Goal: Task Accomplishment & Management: Manage account settings

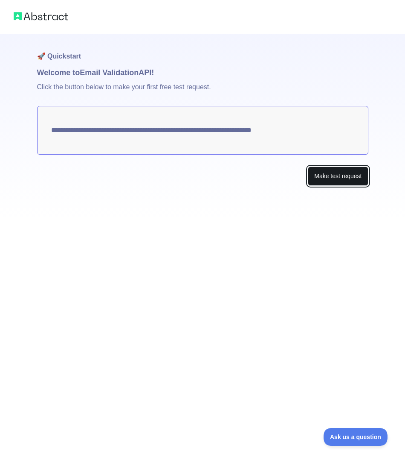
click at [347, 171] on button "Make test request" at bounding box center [338, 175] width 60 height 19
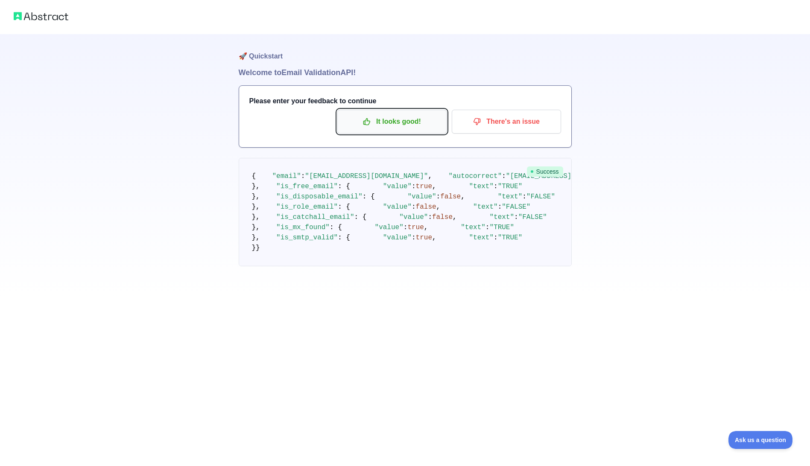
click at [399, 128] on p "It looks good!" at bounding box center [392, 121] width 96 height 15
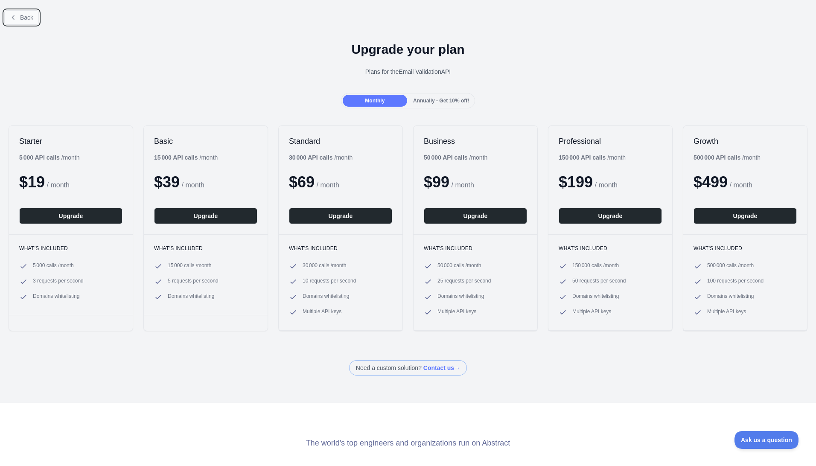
click at [15, 20] on icon at bounding box center [13, 17] width 7 height 7
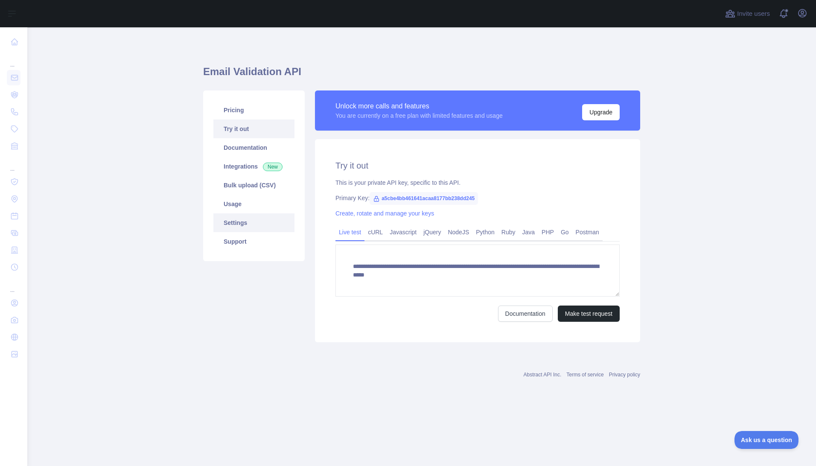
click at [240, 226] on link "Settings" at bounding box center [253, 222] width 81 height 19
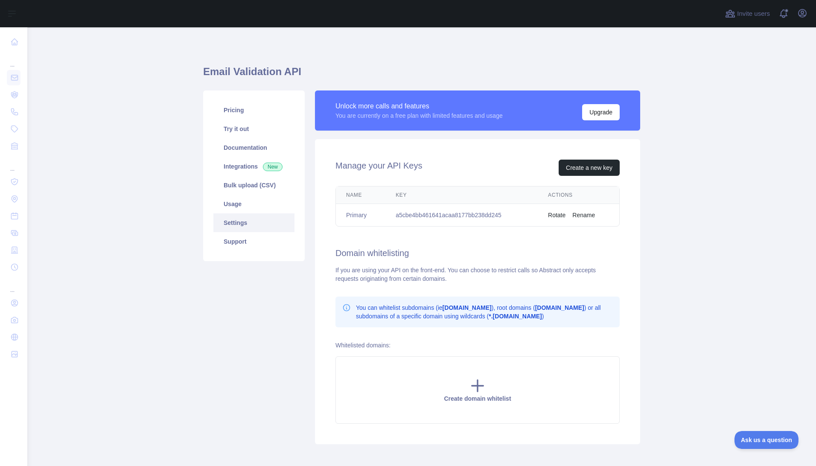
click at [399, 214] on td "a5cbe4bb461641acaa8177bb238dd245" at bounding box center [461, 215] width 152 height 23
click at [399, 217] on button "Rename" at bounding box center [583, 215] width 23 height 9
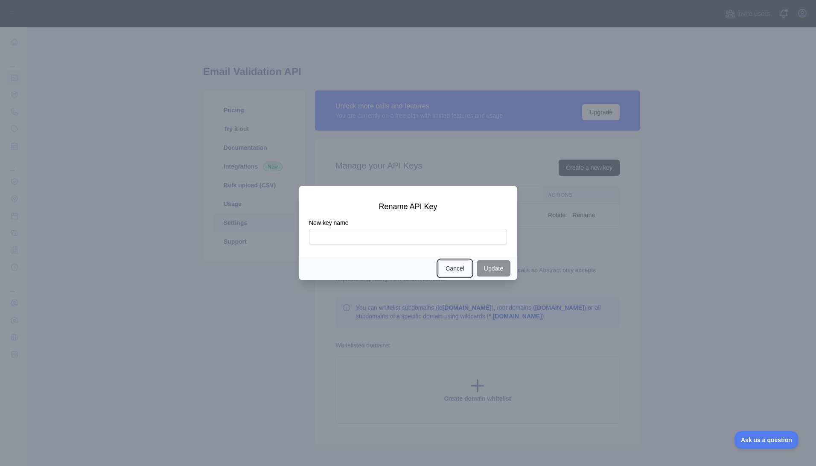
click at [399, 262] on button "Cancel" at bounding box center [454, 268] width 33 height 16
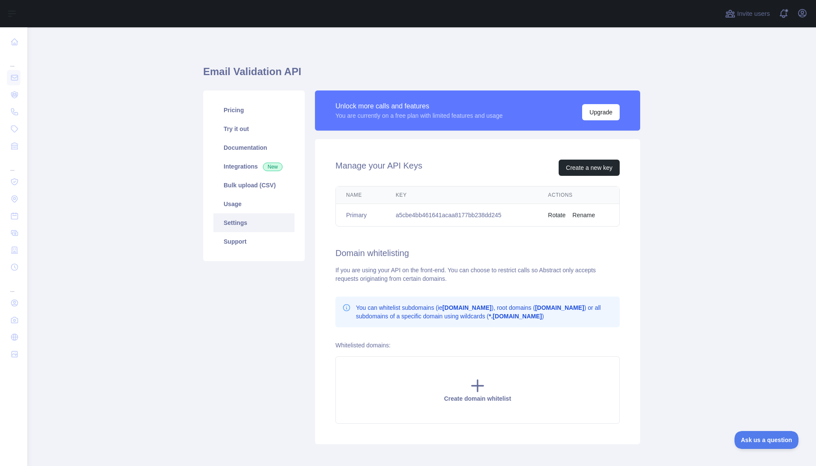
click at [397, 215] on td "a5cbe4bb461641acaa8177bb238dd245" at bounding box center [461, 215] width 152 height 23
click at [396, 216] on td "a5cbe4bb461641acaa8177bb238dd245" at bounding box center [461, 215] width 152 height 23
drag, startPoint x: 404, startPoint y: 215, endPoint x: 500, endPoint y: 219, distance: 96.1
click at [399, 219] on td "a5cbe4bb461641acaa8177bb238dd245" at bounding box center [461, 215] width 152 height 23
copy td "a5cbe4bb461641acaa8177bb238dd245"
